Goal: Communication & Community: Participate in discussion

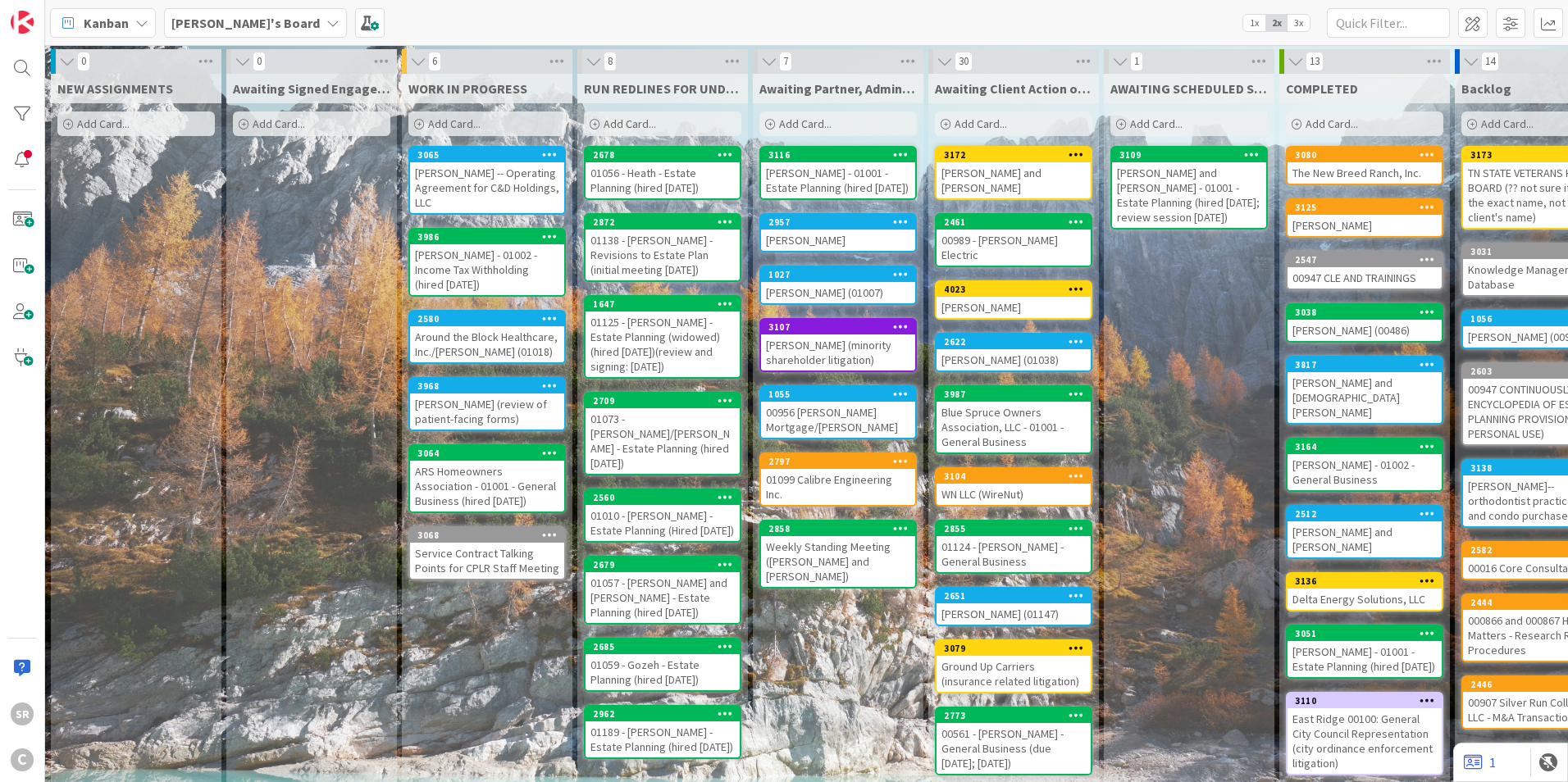
click at [941, 229] on div "00989 - [PERSON_NAME] Electric" at bounding box center [1013, 247] width 154 height 36
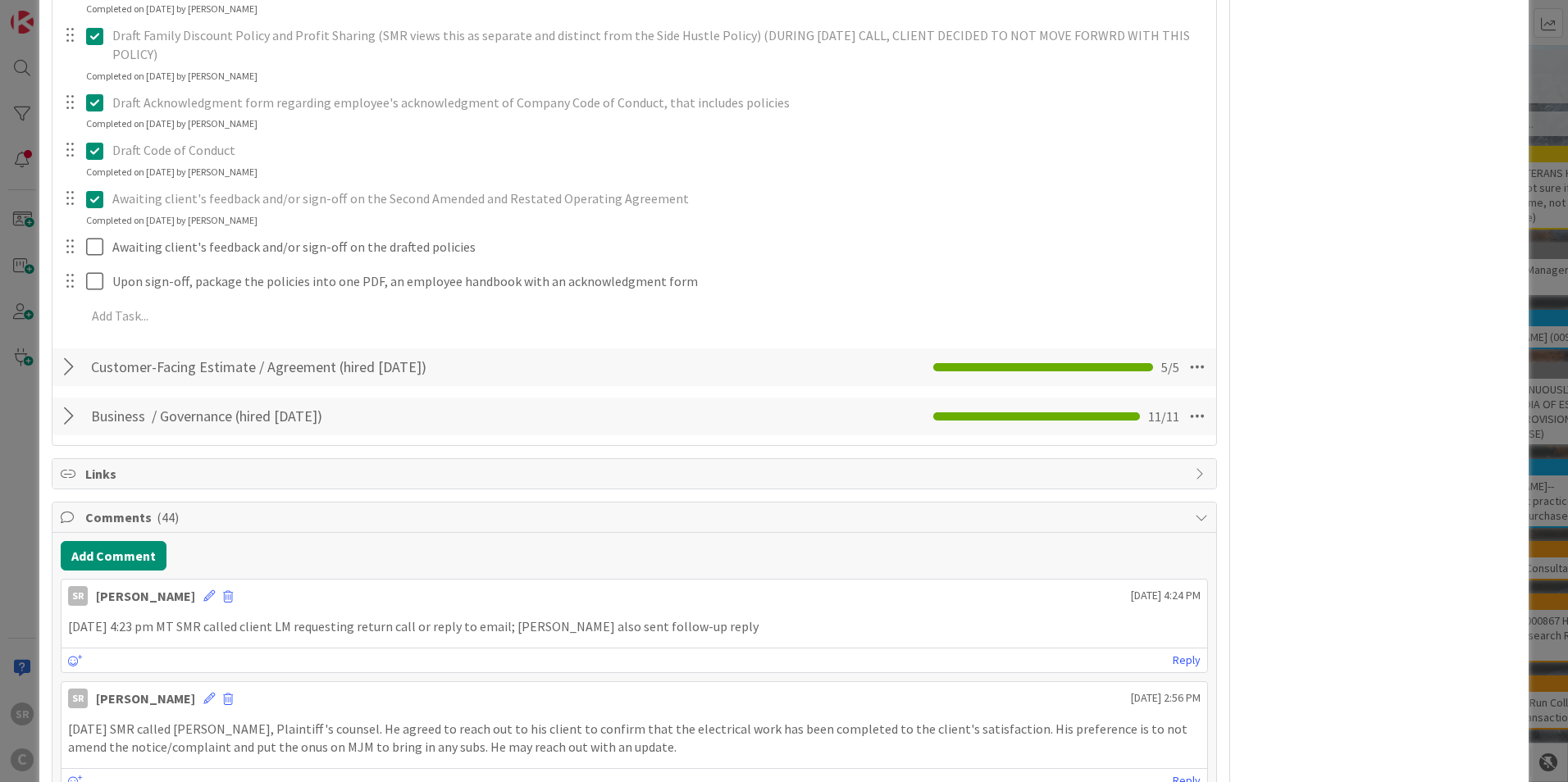
scroll to position [1307, 0]
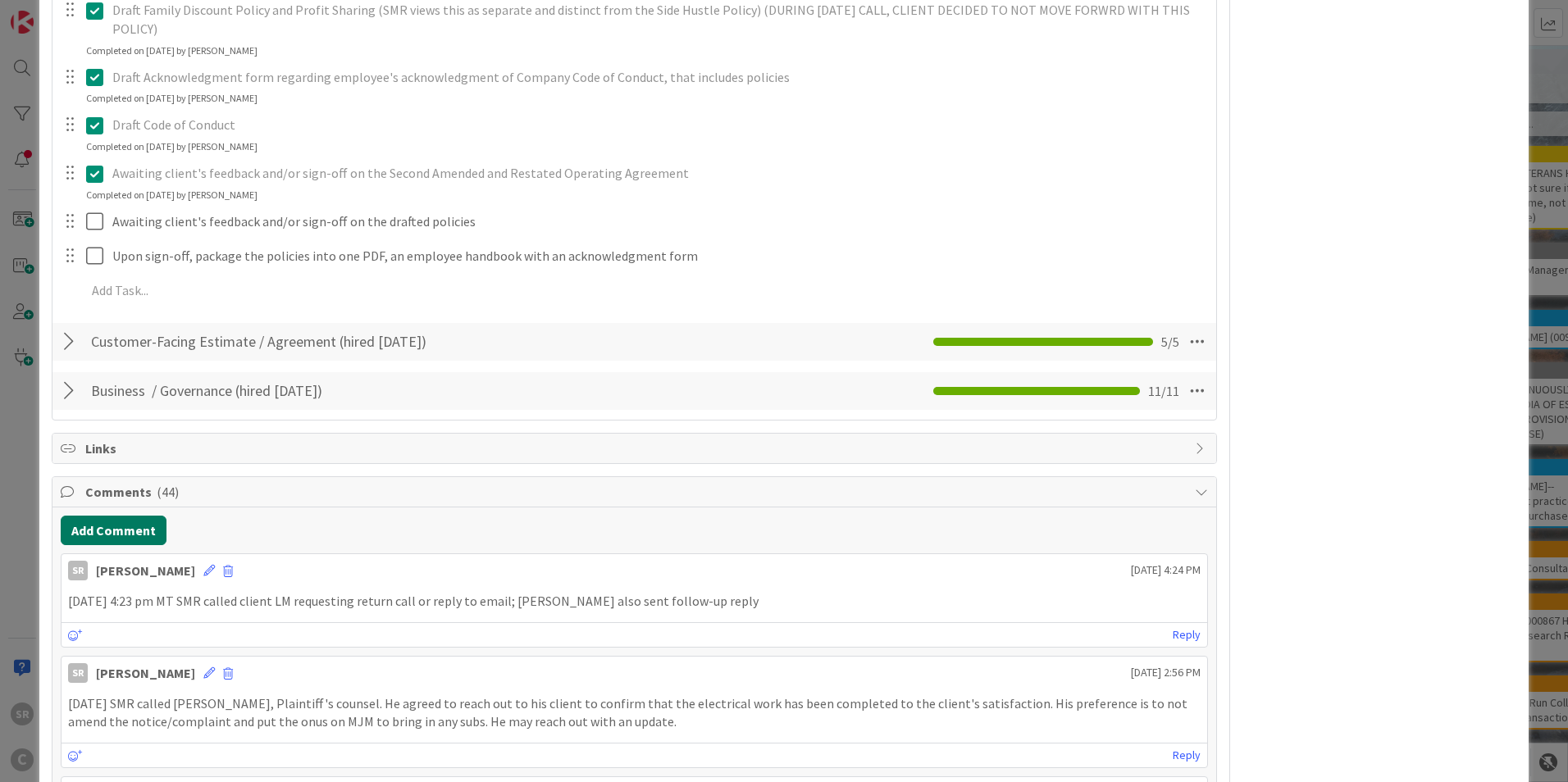
click at [114, 516] on button "Add Comment" at bounding box center [113, 531] width 106 height 30
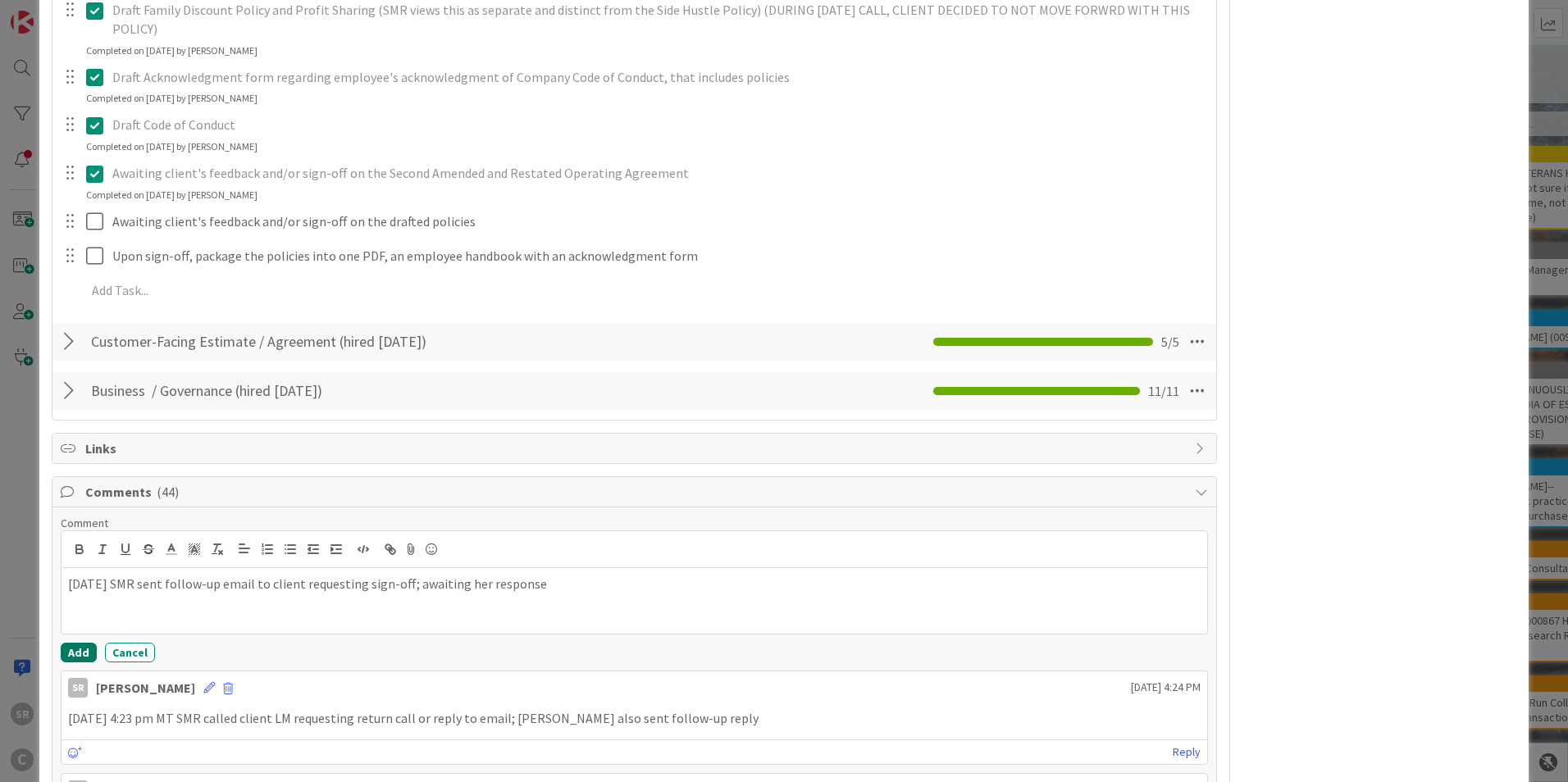
click at [74, 643] on button "Add" at bounding box center [78, 653] width 36 height 20
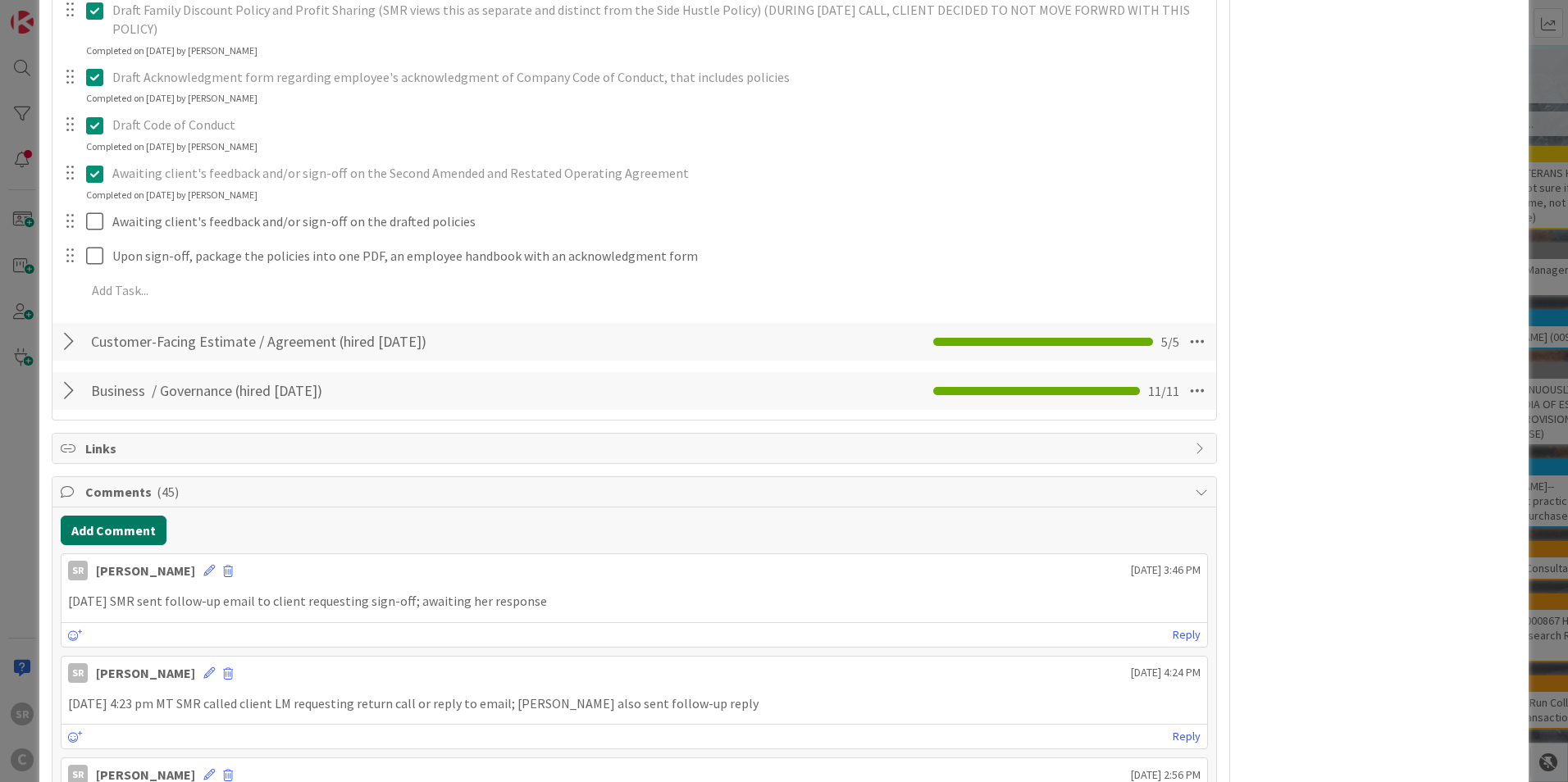
click at [109, 516] on button "Add Comment" at bounding box center [113, 531] width 106 height 30
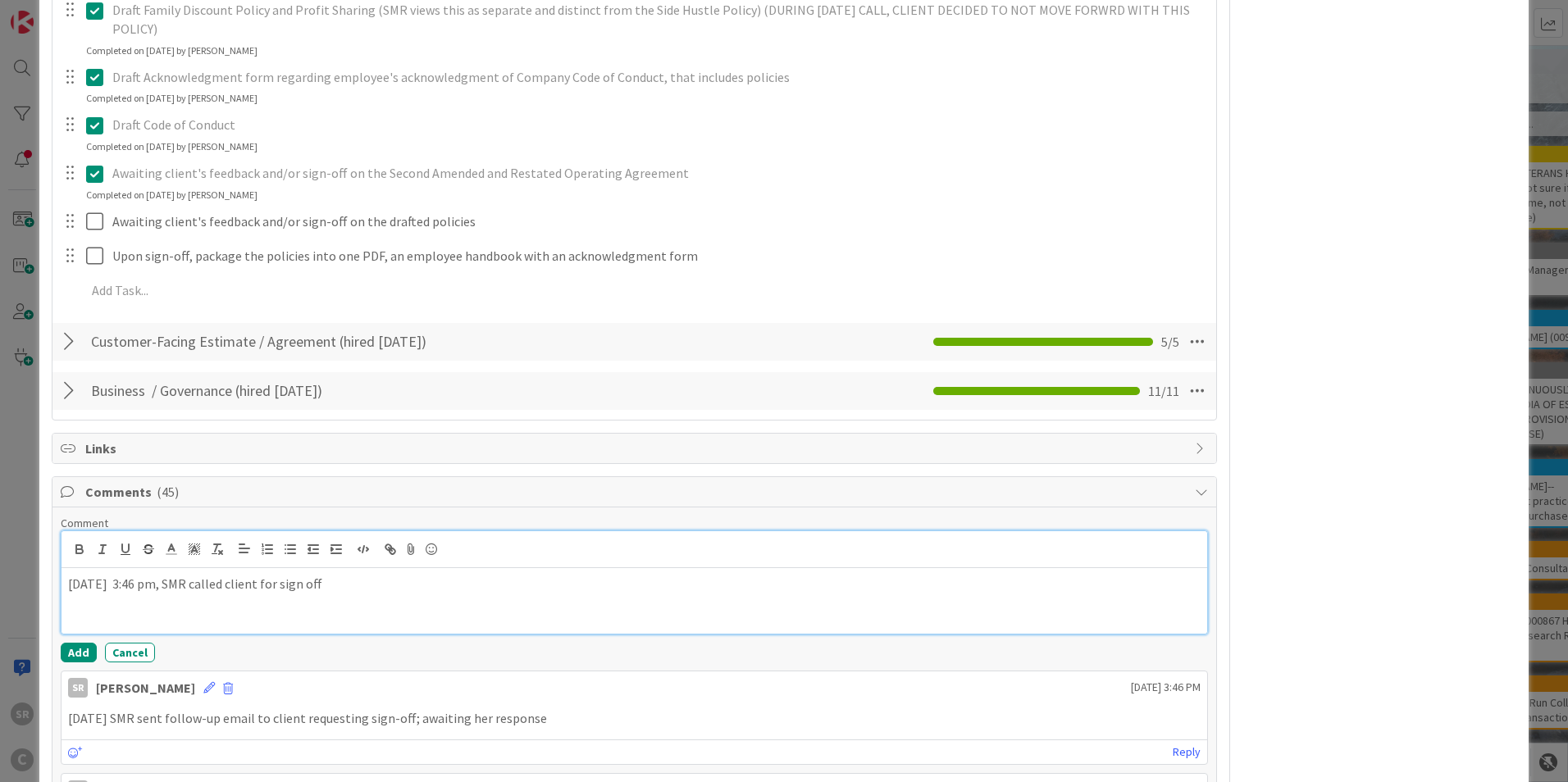
click at [410, 575] on p "[DATE] 3:46 pm, SMR called client for sign off" at bounding box center [634, 584] width 1132 height 19
click at [631, 575] on p "[DATE] 3:46 pm, SMR called client for sign off; LM alerting her to my emails; a…" at bounding box center [634, 584] width 1132 height 19
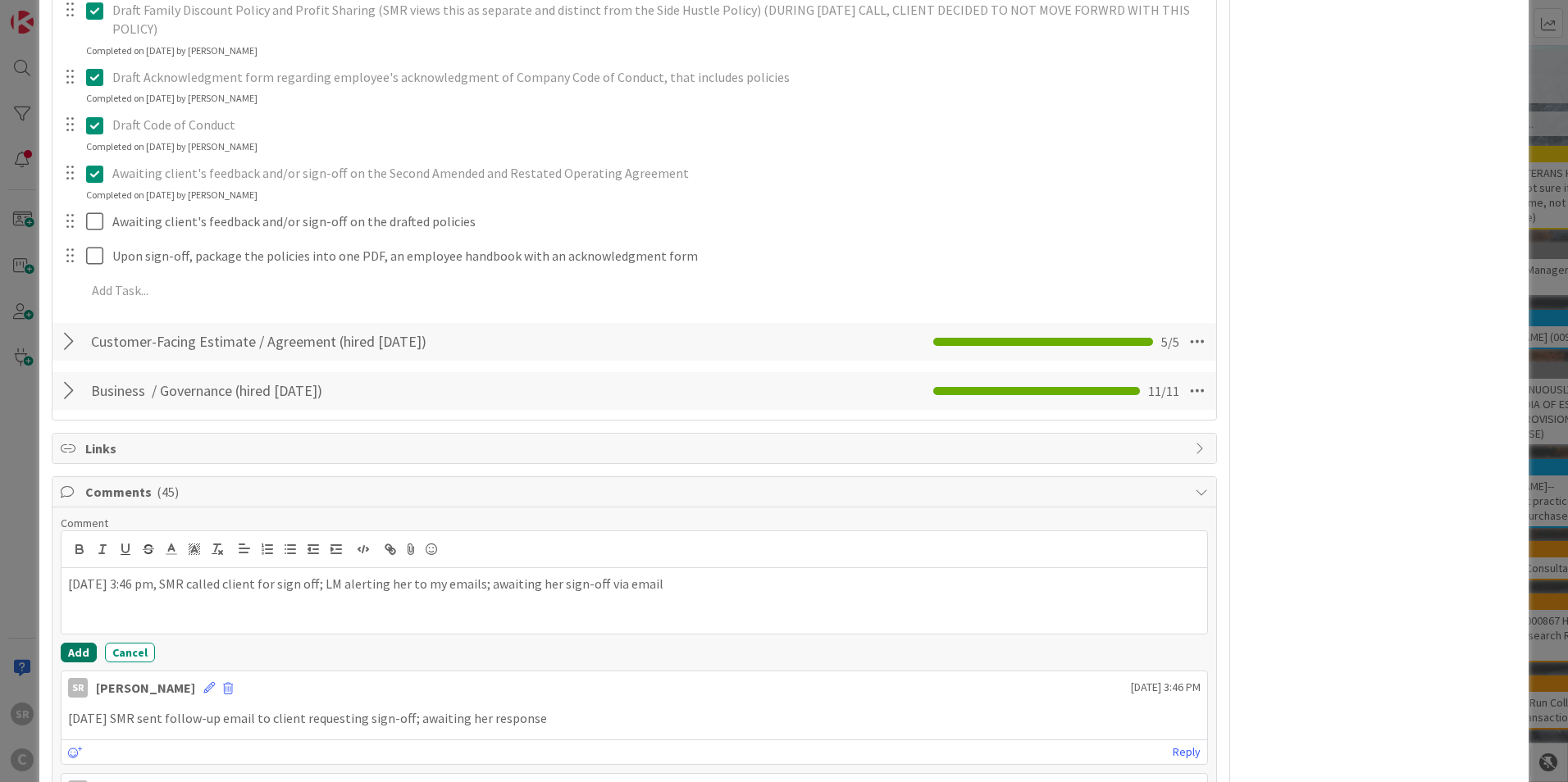
click at [80, 643] on button "Add" at bounding box center [78, 653] width 36 height 20
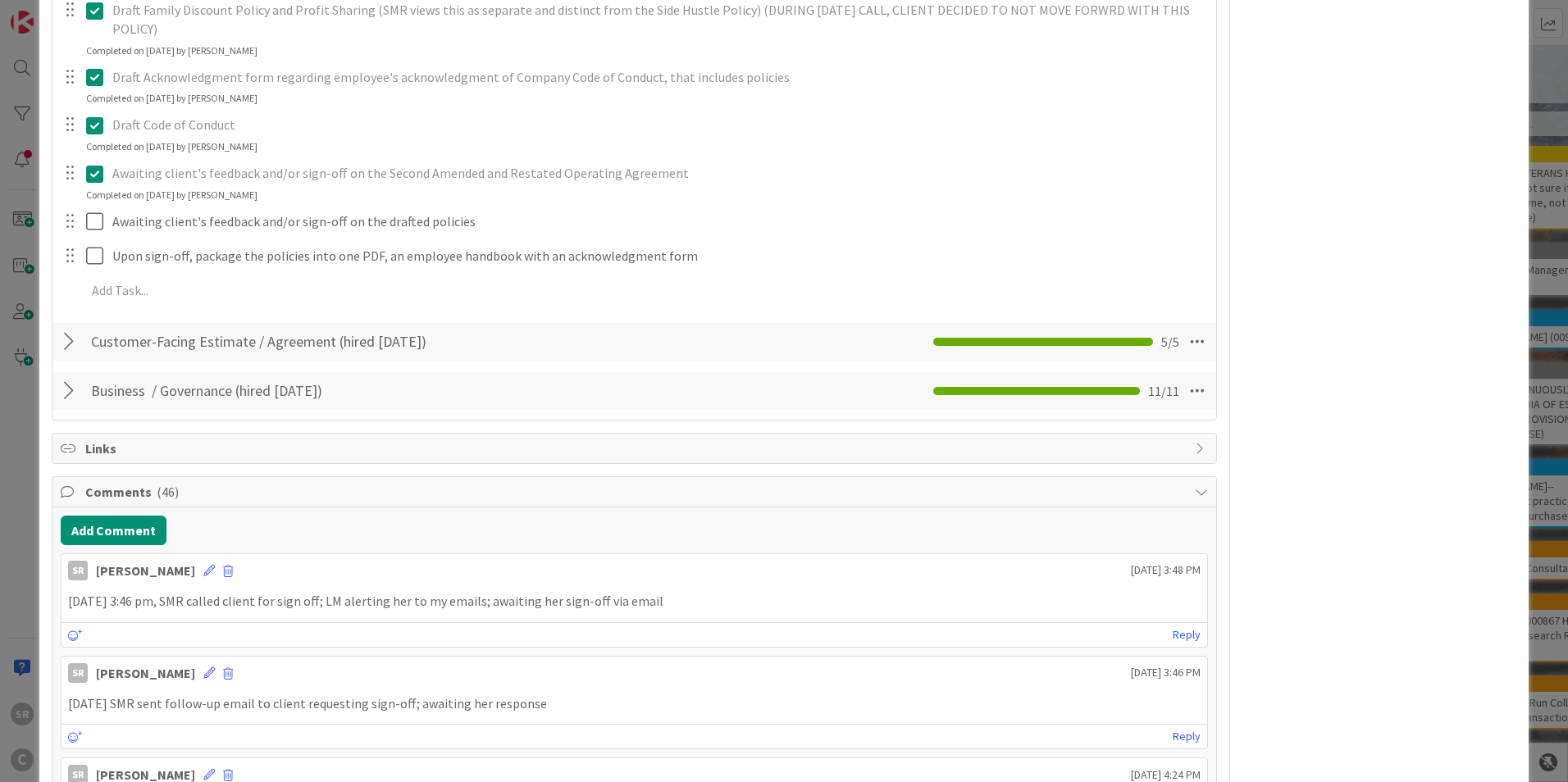
scroll to position [0, 0]
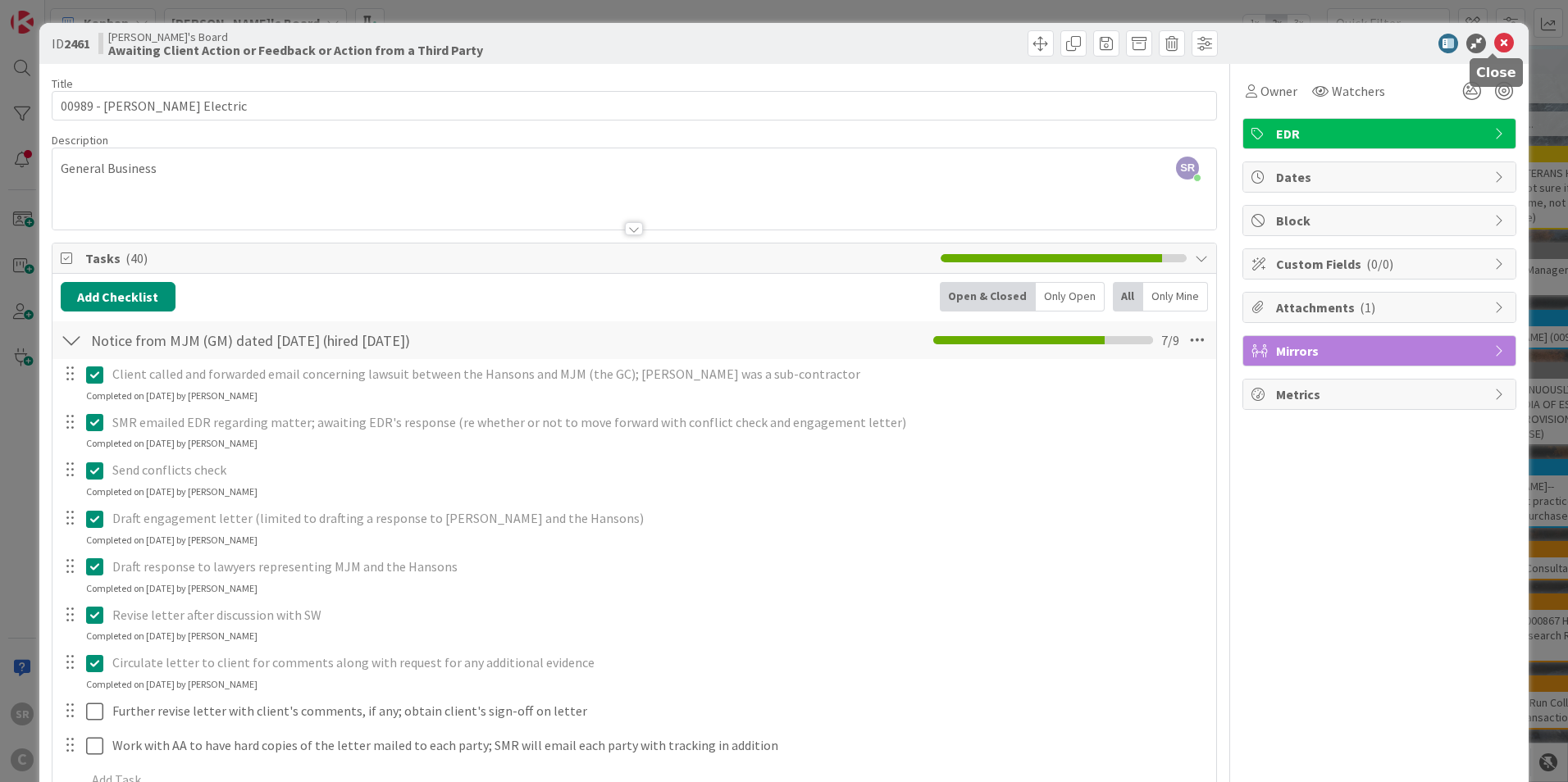
click at [1496, 40] on icon at bounding box center [1504, 44] width 20 height 20
